Goal: Find specific page/section: Find specific page/section

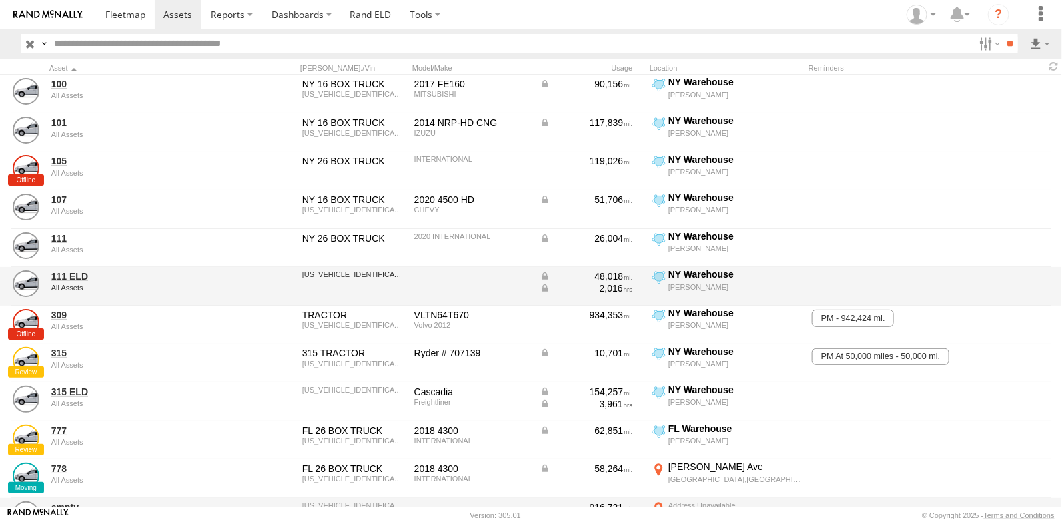
scroll to position [66, 0]
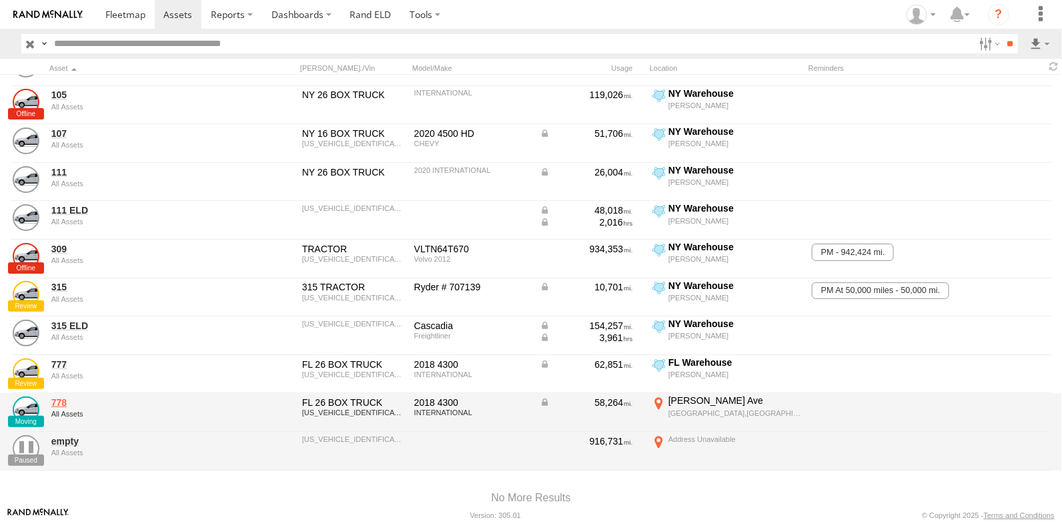
click at [56, 400] on link "778" at bounding box center [142, 402] width 183 height 12
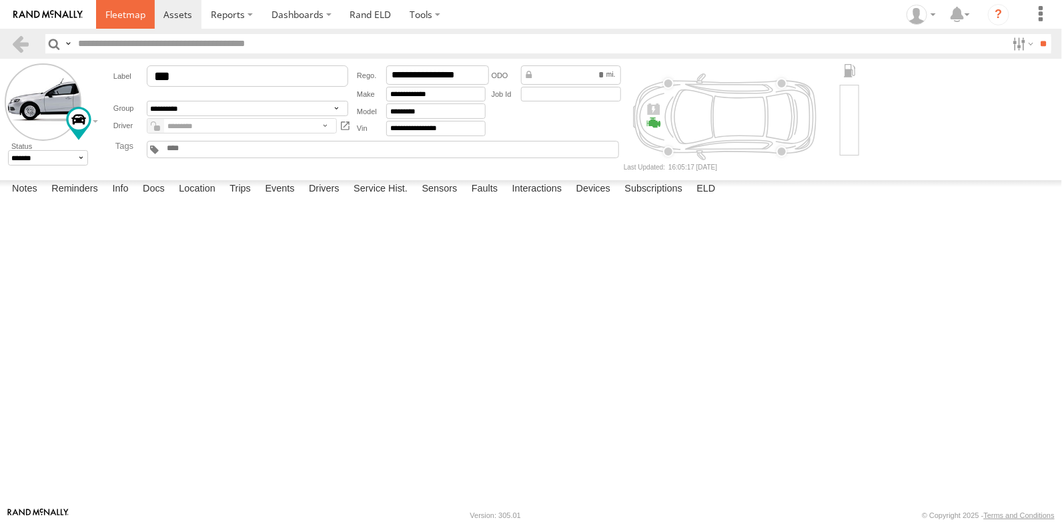
click at [128, 17] on span at bounding box center [125, 14] width 40 height 13
